Goal: Task Accomplishment & Management: Use online tool/utility

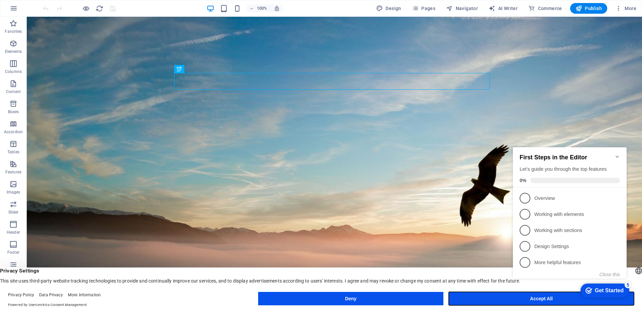
drag, startPoint x: 526, startPoint y: 302, endPoint x: 15, endPoint y: 151, distance: 532.5
click at [526, 302] on button "Accept All" at bounding box center [541, 298] width 185 height 13
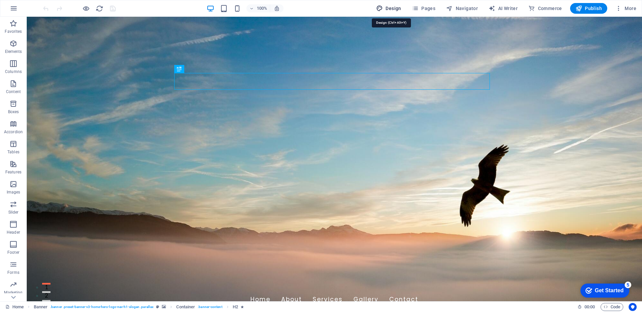
click at [399, 10] on span "Design" at bounding box center [388, 8] width 25 height 7
click at [425, 9] on span "Pages" at bounding box center [423, 8] width 23 height 7
select select "px"
select select "200"
select select "px"
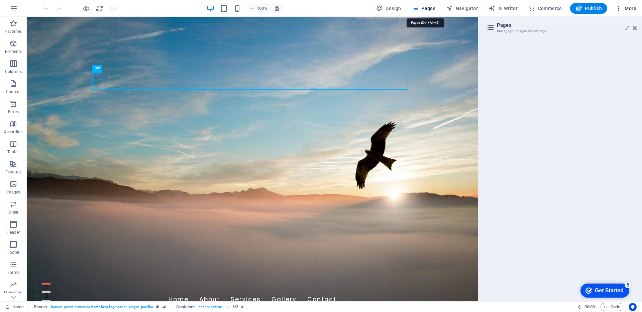
click at [635, 8] on span "More" at bounding box center [626, 8] width 21 height 7
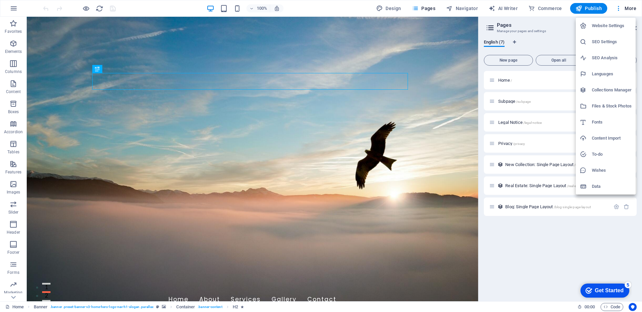
click at [530, 262] on div at bounding box center [321, 156] width 642 height 312
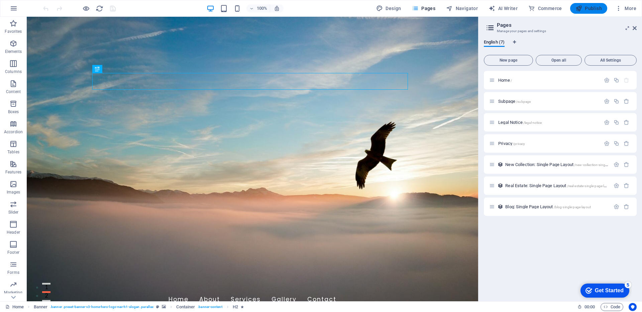
click at [589, 9] on span "Publish" at bounding box center [589, 8] width 26 height 7
